Goal: Navigation & Orientation: Find specific page/section

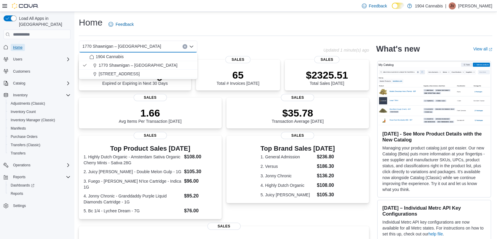
click at [22, 45] on span "Home" at bounding box center [17, 47] width 9 height 5
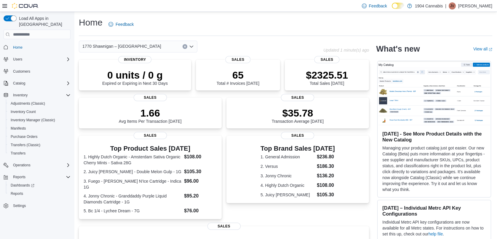
click at [152, 46] on div "1770 Shawnigan – [GEOGRAPHIC_DATA]" at bounding box center [138, 47] width 119 height 12
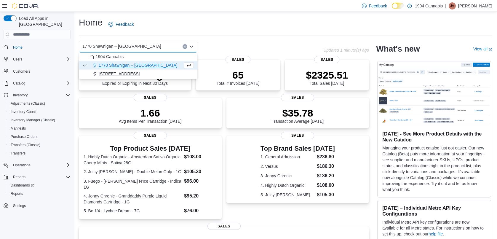
click at [117, 72] on span "[STREET_ADDRESS]" at bounding box center [119, 74] width 41 height 6
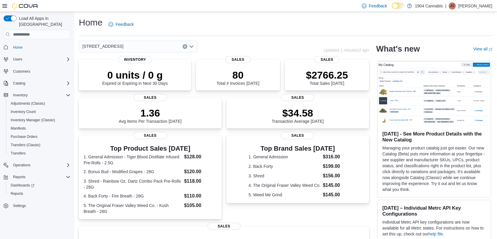
click at [123, 44] on div "[STREET_ADDRESS]" at bounding box center [138, 47] width 119 height 12
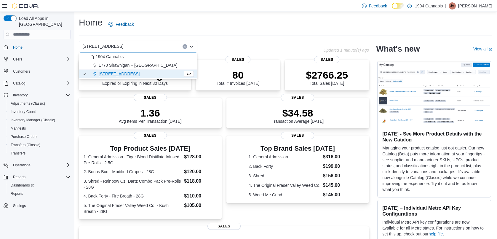
click at [113, 65] on span "1770 Shawnigan – [GEOGRAPHIC_DATA]" at bounding box center [138, 65] width 79 height 6
